Goal: Transaction & Acquisition: Purchase product/service

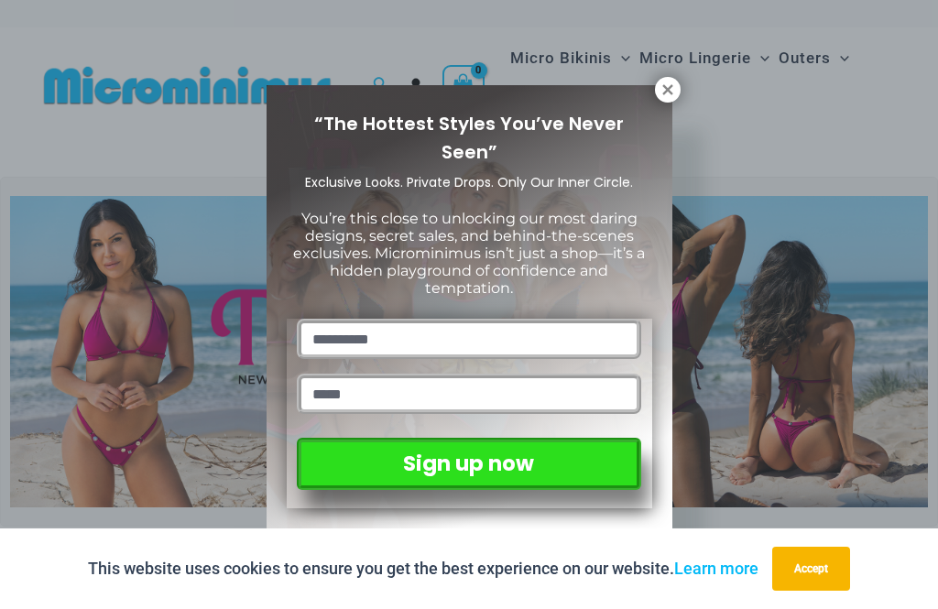
click at [668, 91] on icon at bounding box center [667, 89] width 10 height 10
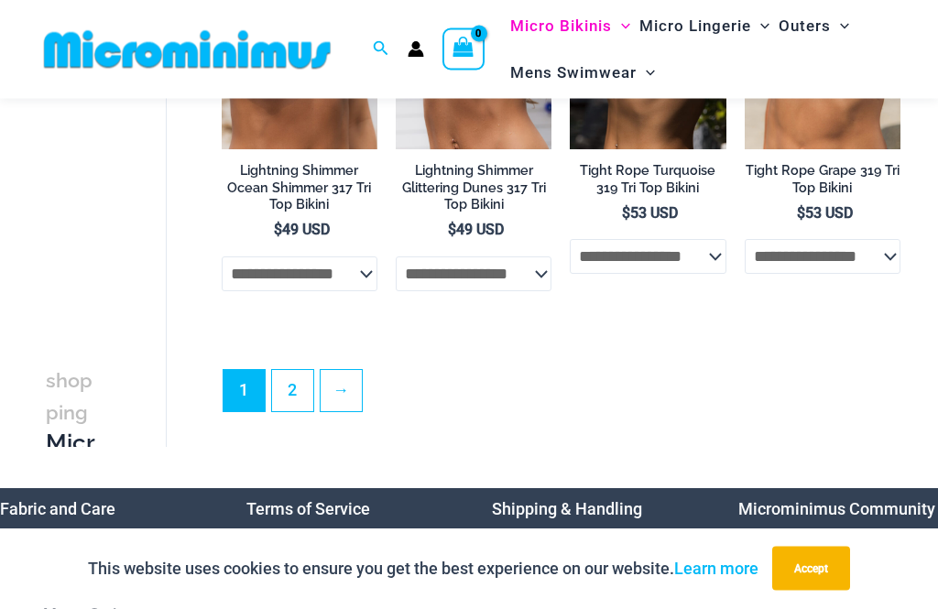
scroll to position [4022, 0]
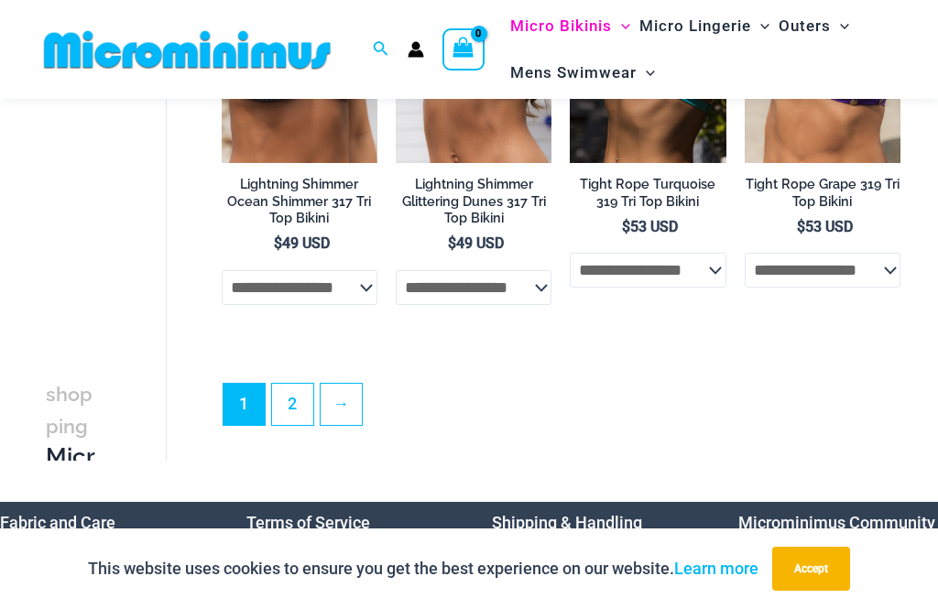
click at [301, 384] on link "2" at bounding box center [292, 404] width 41 height 41
